Goal: Transaction & Acquisition: Purchase product/service

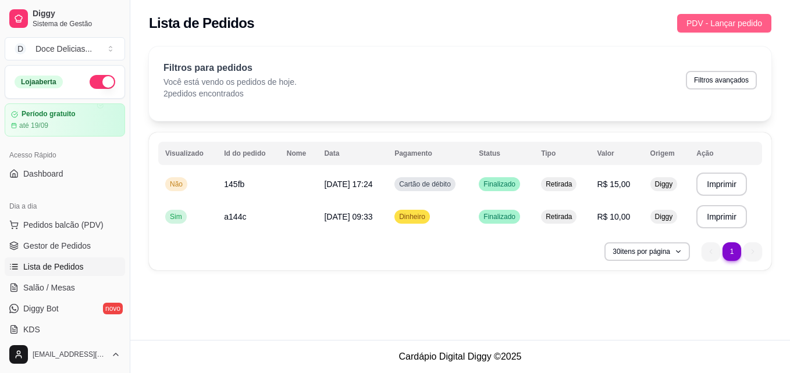
click at [688, 24] on span "PDV - Lançar pedido" at bounding box center [724, 23] width 76 height 13
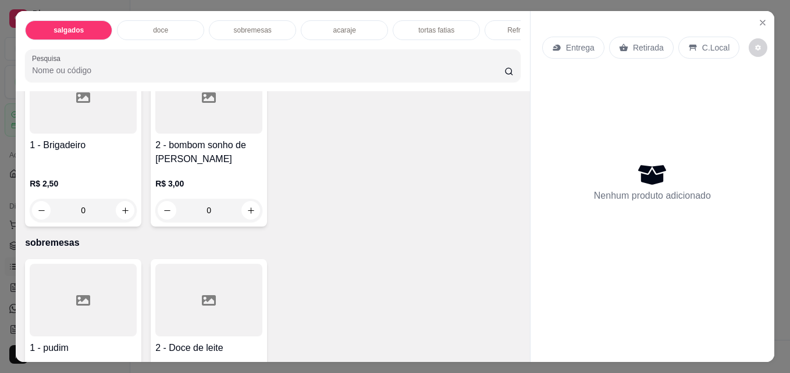
scroll to position [488, 0]
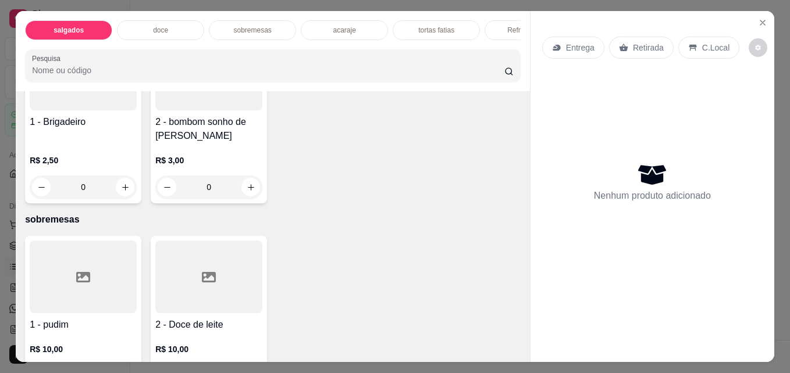
click at [30, 110] on div at bounding box center [83, 74] width 107 height 73
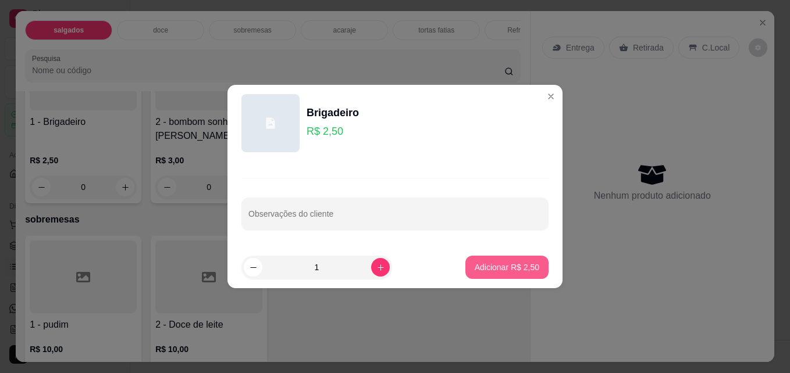
click at [510, 276] on button "Adicionar R$ 2,50" at bounding box center [506, 267] width 83 height 23
type input "1"
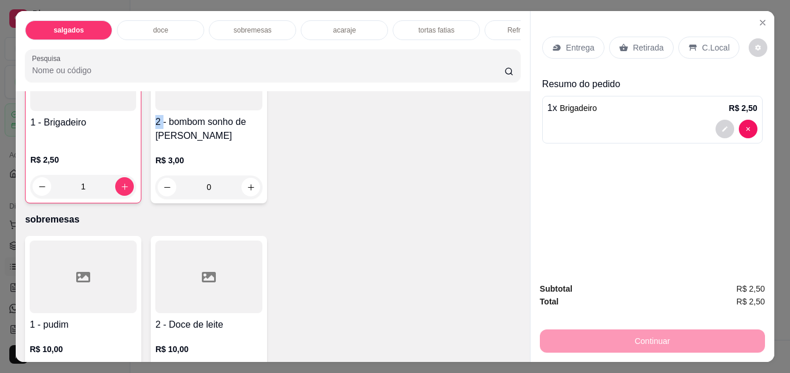
click at [510, 276] on div "Item avulso salgados 1 - Pão de queijo R$ 10,00 0 2 - Enroladinho Misto R$ 10,0…" at bounding box center [273, 226] width 514 height 270
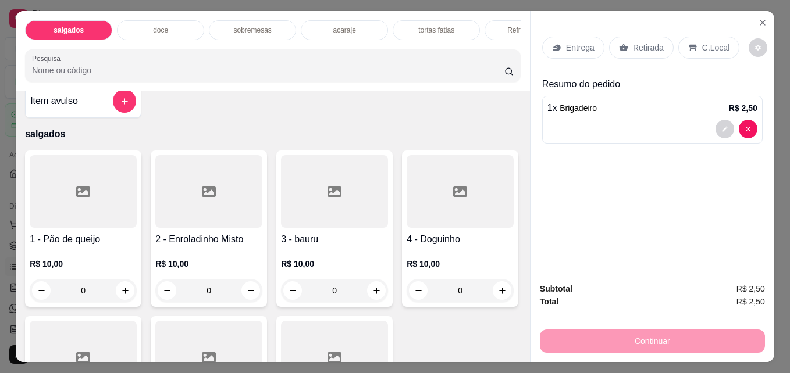
scroll to position [0, 0]
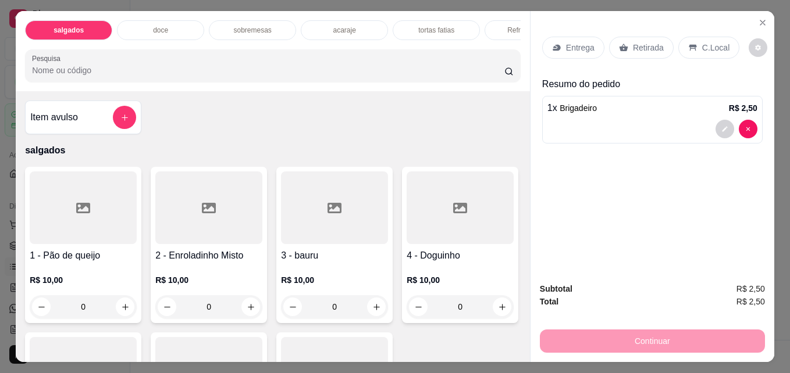
click at [113, 116] on div at bounding box center [124, 117] width 23 height 23
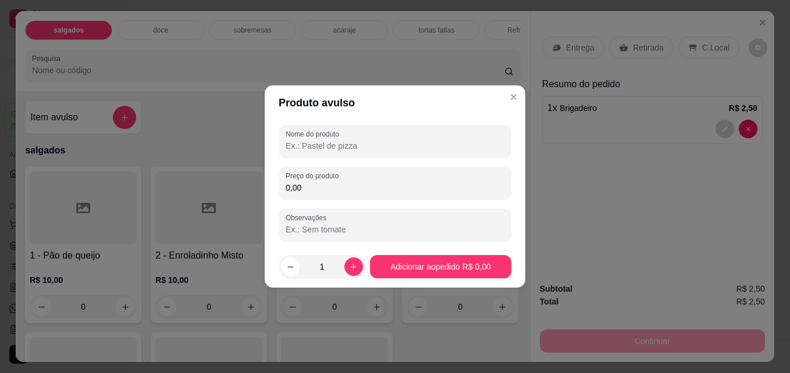
click at [304, 151] on input "Nome do produto" at bounding box center [395, 146] width 219 height 12
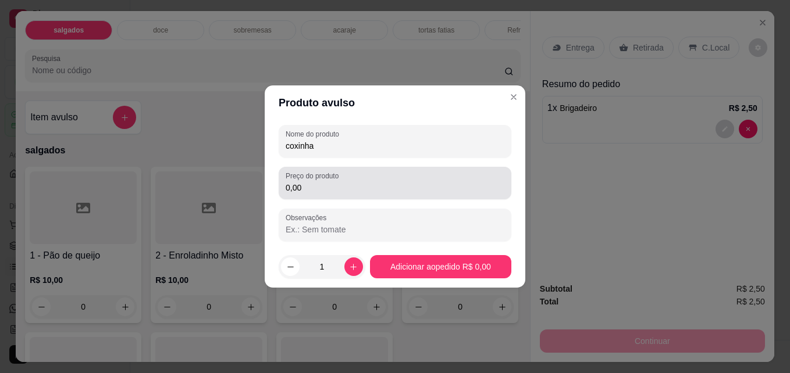
type input "coxinha"
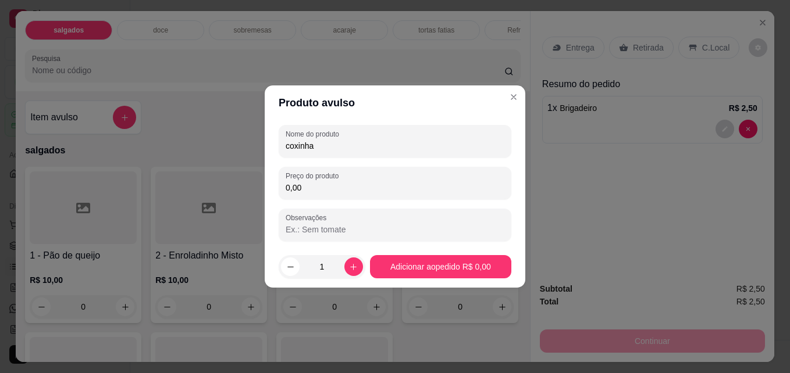
click at [304, 190] on input "0,00" at bounding box center [395, 188] width 219 height 12
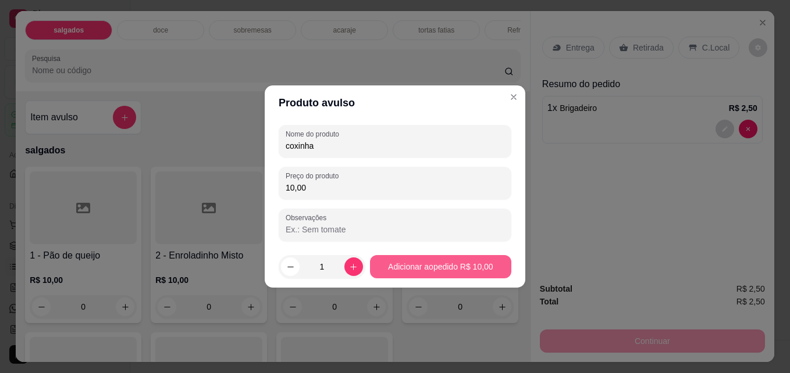
type input "10,00"
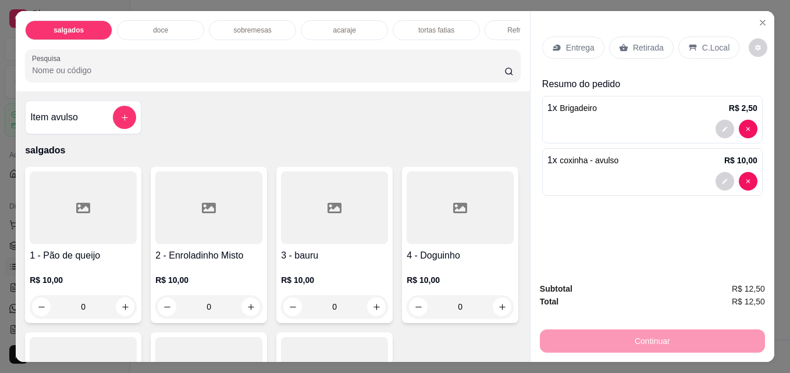
click at [645, 50] on div "Retirada" at bounding box center [641, 48] width 65 height 22
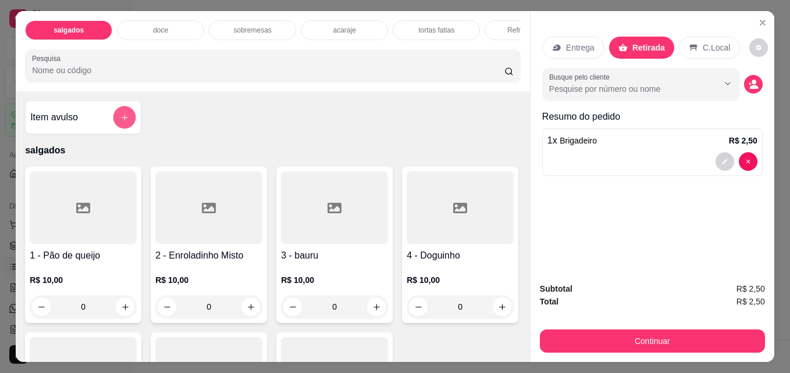
click at [122, 120] on icon "add-separate-item" at bounding box center [125, 118] width 6 height 6
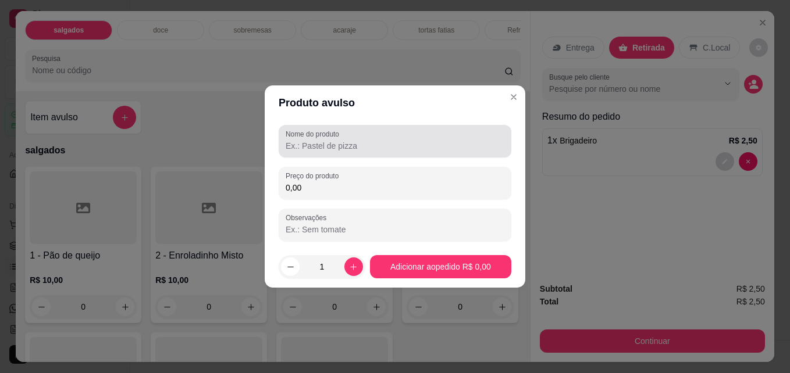
click at [319, 138] on label "Nome do produto" at bounding box center [315, 134] width 58 height 10
click at [319, 140] on input "Nome do produto" at bounding box center [395, 146] width 219 height 12
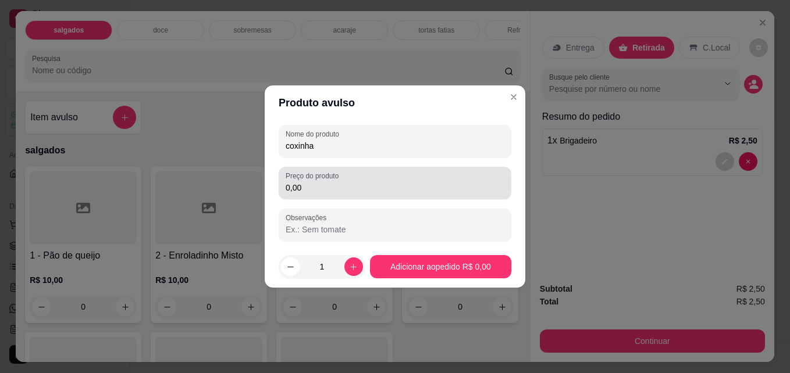
type input "coxinha"
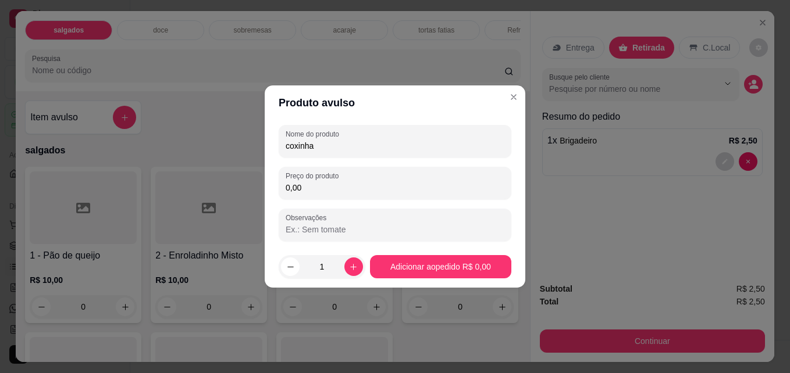
click at [316, 183] on input "0,00" at bounding box center [395, 188] width 219 height 12
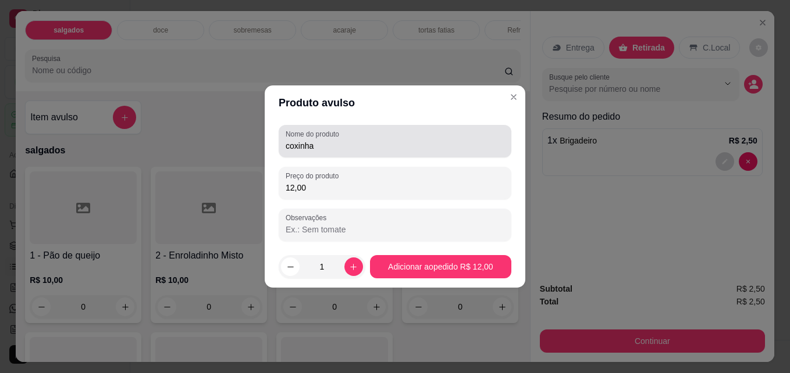
type input "12,00"
click at [327, 153] on div "Nome do produto coxinha" at bounding box center [395, 141] width 233 height 33
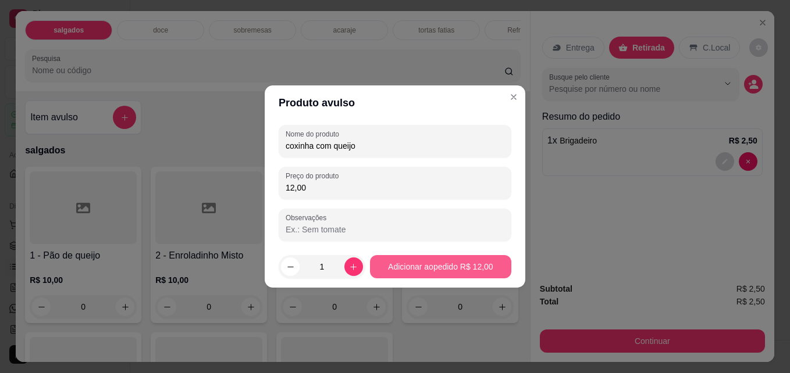
type input "coxinha com queijo"
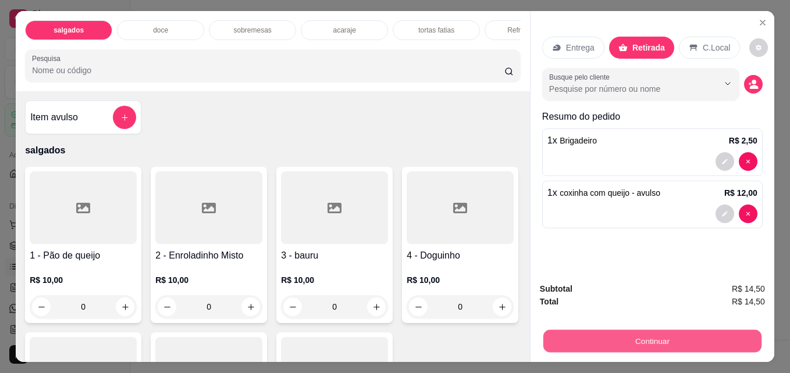
click at [600, 330] on button "Continuar" at bounding box center [652, 341] width 218 height 23
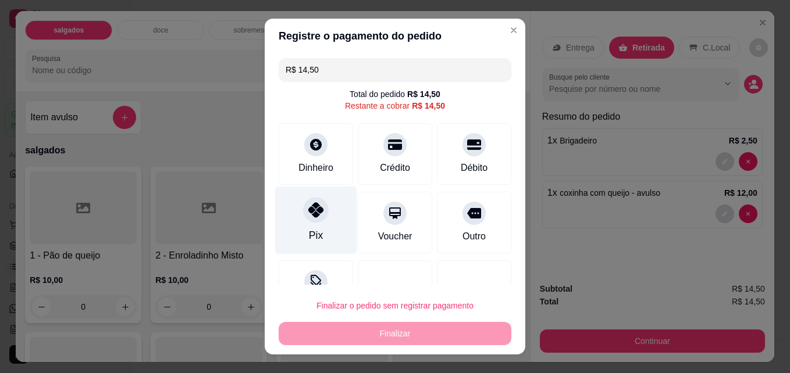
click at [319, 228] on div "Pix" at bounding box center [316, 221] width 82 height 68
type input "R$ 0,00"
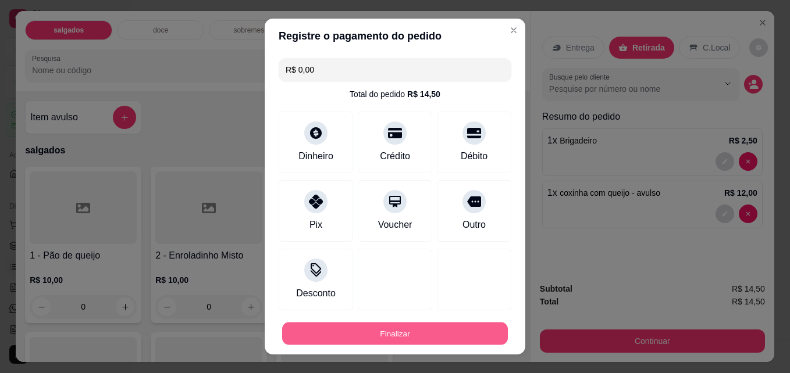
click at [414, 334] on button "Finalizar" at bounding box center [395, 334] width 226 height 23
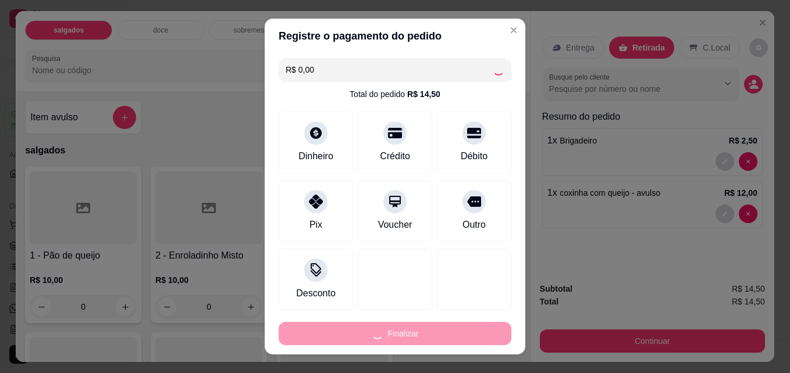
type input "0"
type input "-R$ 14,50"
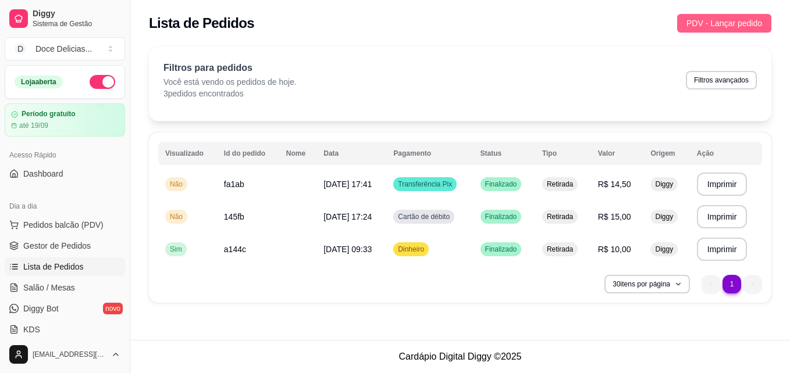
click at [700, 26] on span "PDV - Lançar pedido" at bounding box center [724, 23] width 76 height 13
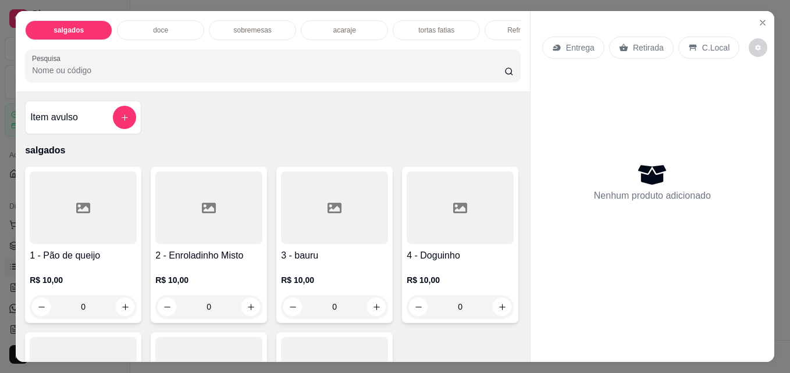
click at [516, 344] on div "Item avulso salgados 1 - Pão de queijo R$ 10,00 0 2 - Enroladinho Misto R$ 10,0…" at bounding box center [273, 226] width 514 height 270
click at [520, 347] on div "Item avulso salgados 1 - Pão de queijo R$ 10,00 0 2 - Enroladinho Misto R$ 10,0…" at bounding box center [273, 226] width 514 height 270
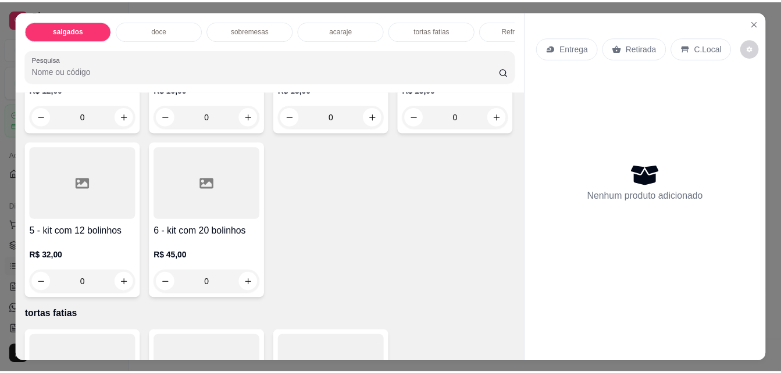
scroll to position [954, 0]
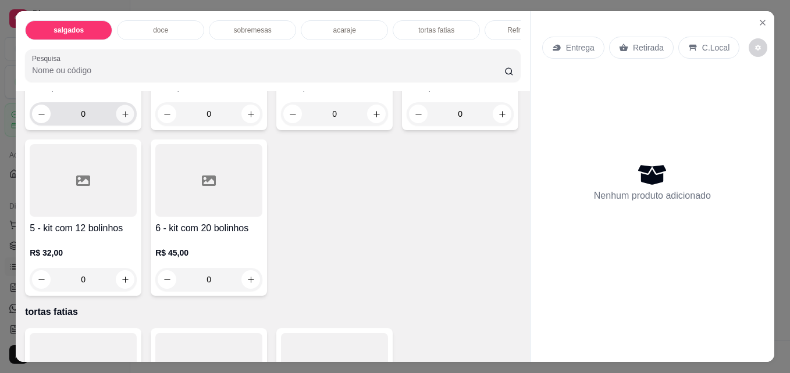
click at [124, 123] on button "increase-product-quantity" at bounding box center [125, 114] width 18 height 18
type input "1"
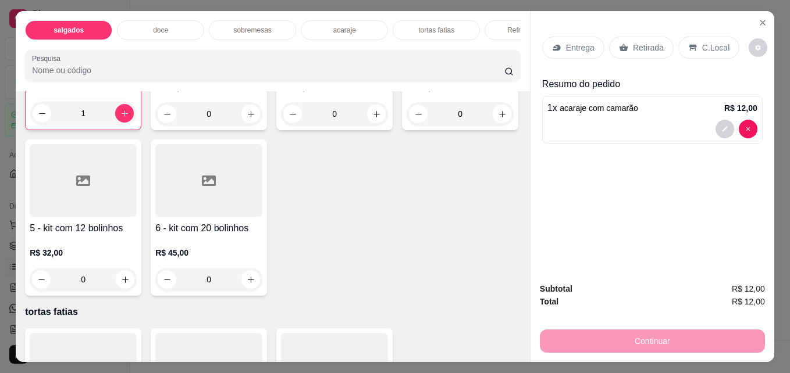
click at [637, 37] on div "Retirada" at bounding box center [641, 48] width 65 height 22
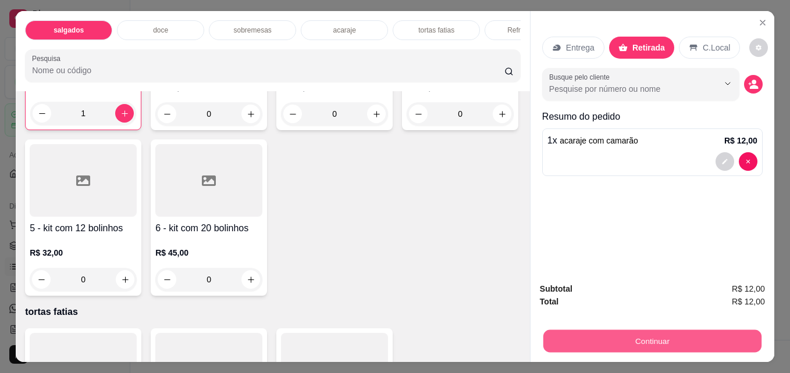
click at [675, 333] on button "Continuar" at bounding box center [652, 341] width 218 height 23
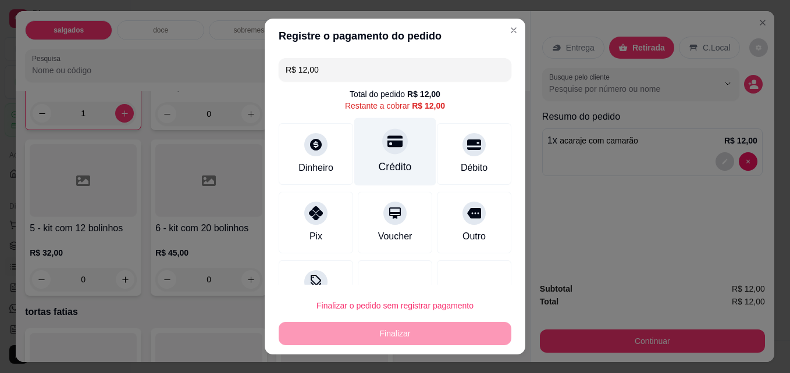
click at [382, 133] on div at bounding box center [395, 142] width 26 height 26
type input "R$ 0,00"
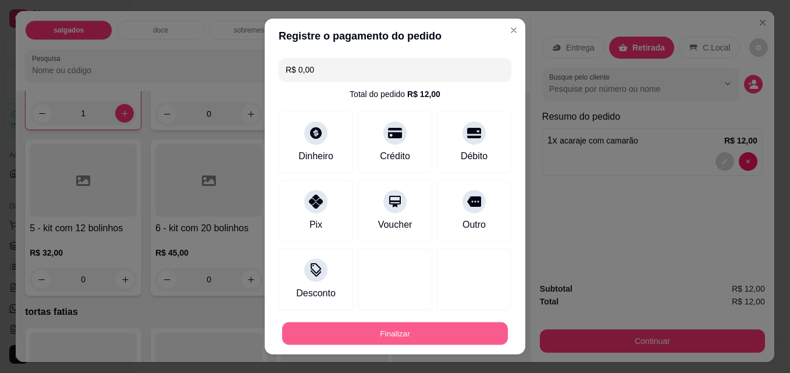
click at [386, 326] on button "Finalizar" at bounding box center [395, 334] width 226 height 23
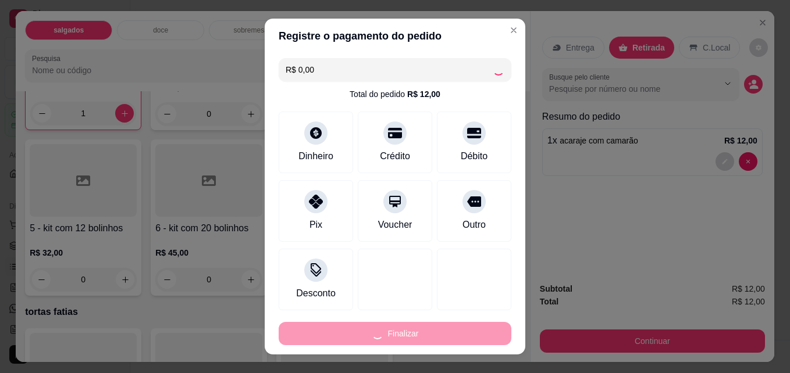
type input "0"
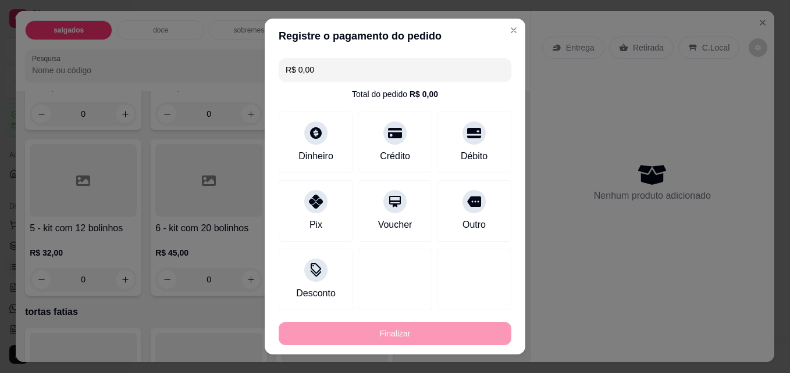
type input "-R$ 12,00"
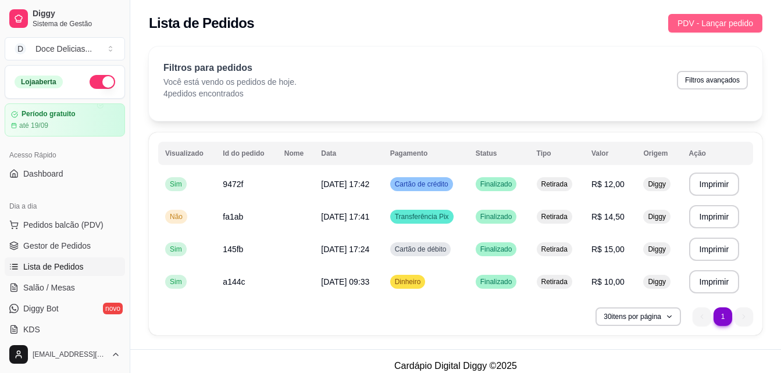
click at [729, 19] on span "PDV - Lançar pedido" at bounding box center [715, 23] width 76 height 13
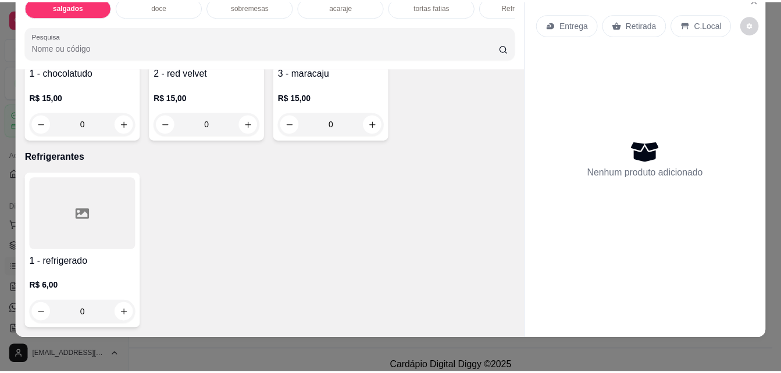
scroll to position [1326, 0]
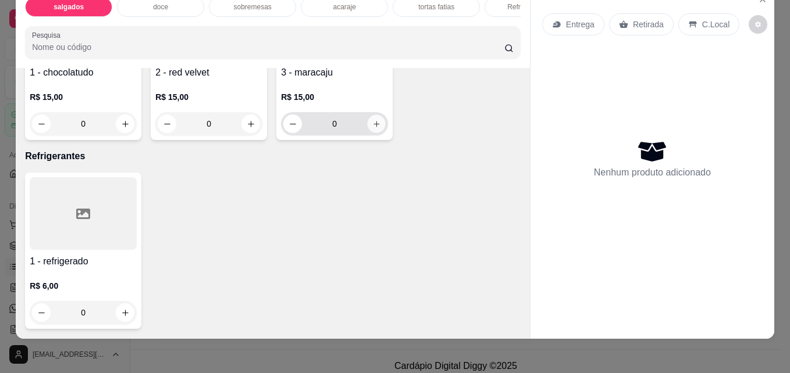
click at [372, 129] on icon "increase-product-quantity" at bounding box center [376, 124] width 9 height 9
type input "1"
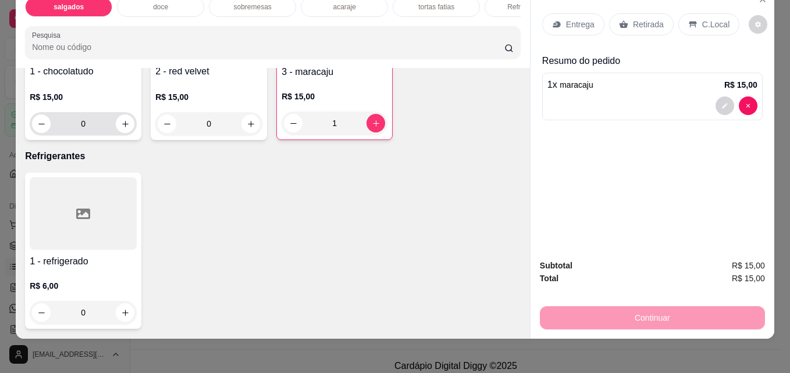
click at [124, 135] on div "0" at bounding box center [83, 123] width 102 height 23
click at [116, 133] on button "increase-product-quantity" at bounding box center [125, 124] width 18 height 18
type input "1"
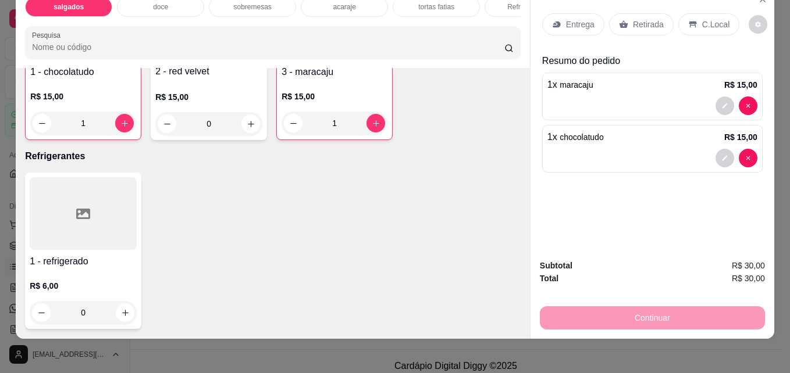
click at [637, 19] on p "Retirada" at bounding box center [648, 25] width 31 height 12
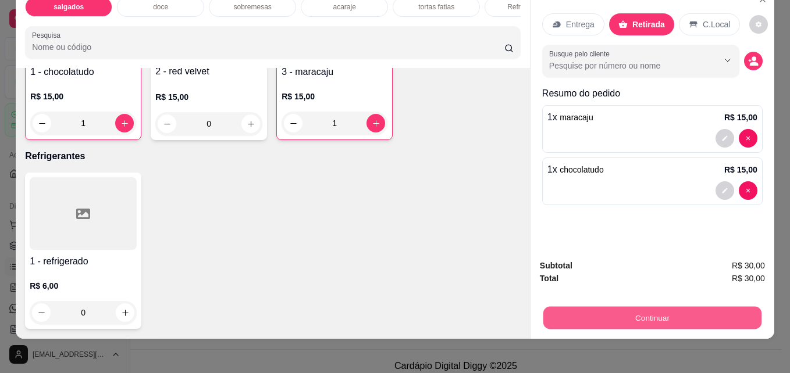
click at [604, 307] on button "Continuar" at bounding box center [652, 317] width 218 height 23
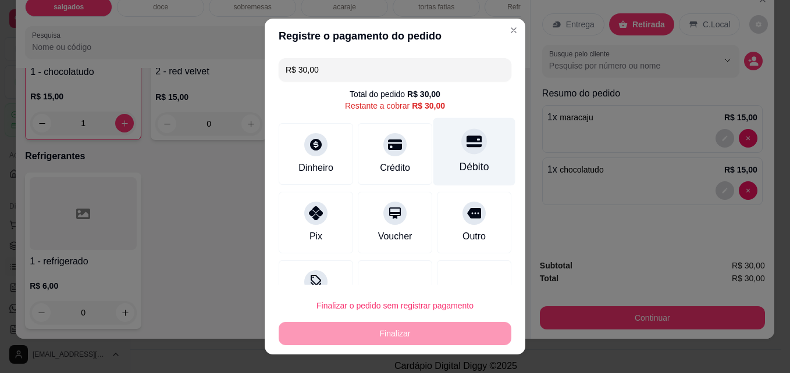
click at [437, 169] on div "Débito" at bounding box center [474, 152] width 82 height 68
type input "R$ 0,00"
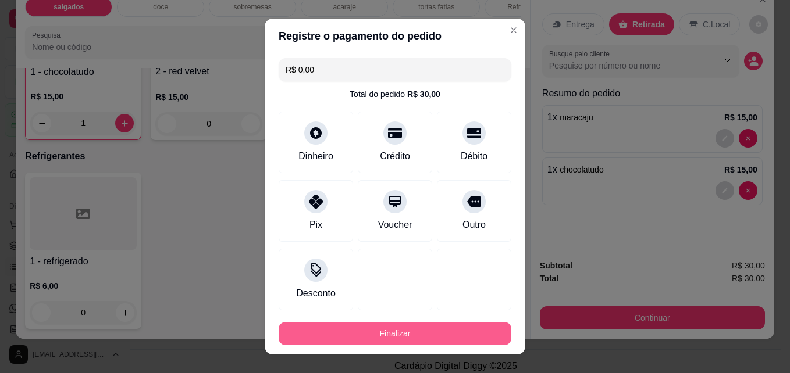
click at [401, 331] on button "Finalizar" at bounding box center [395, 333] width 233 height 23
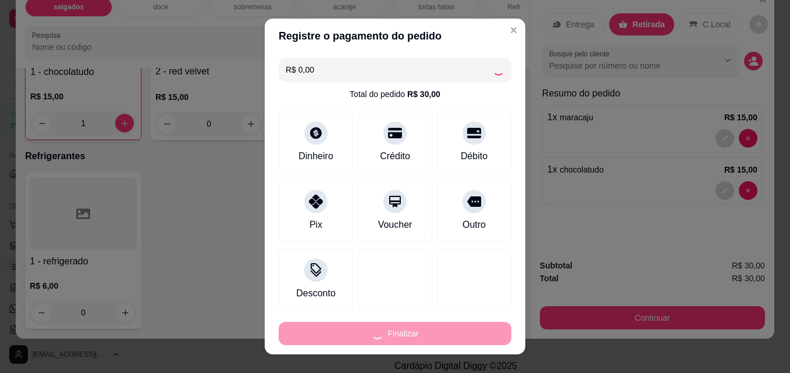
type input "0"
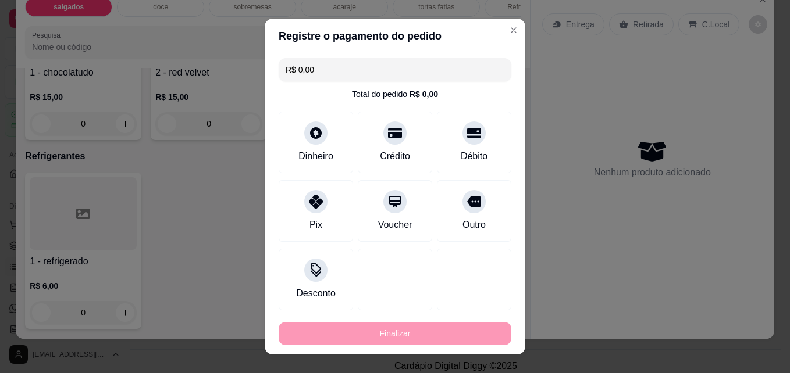
type input "-R$ 30,00"
